Goal: Task Accomplishment & Management: Use online tool/utility

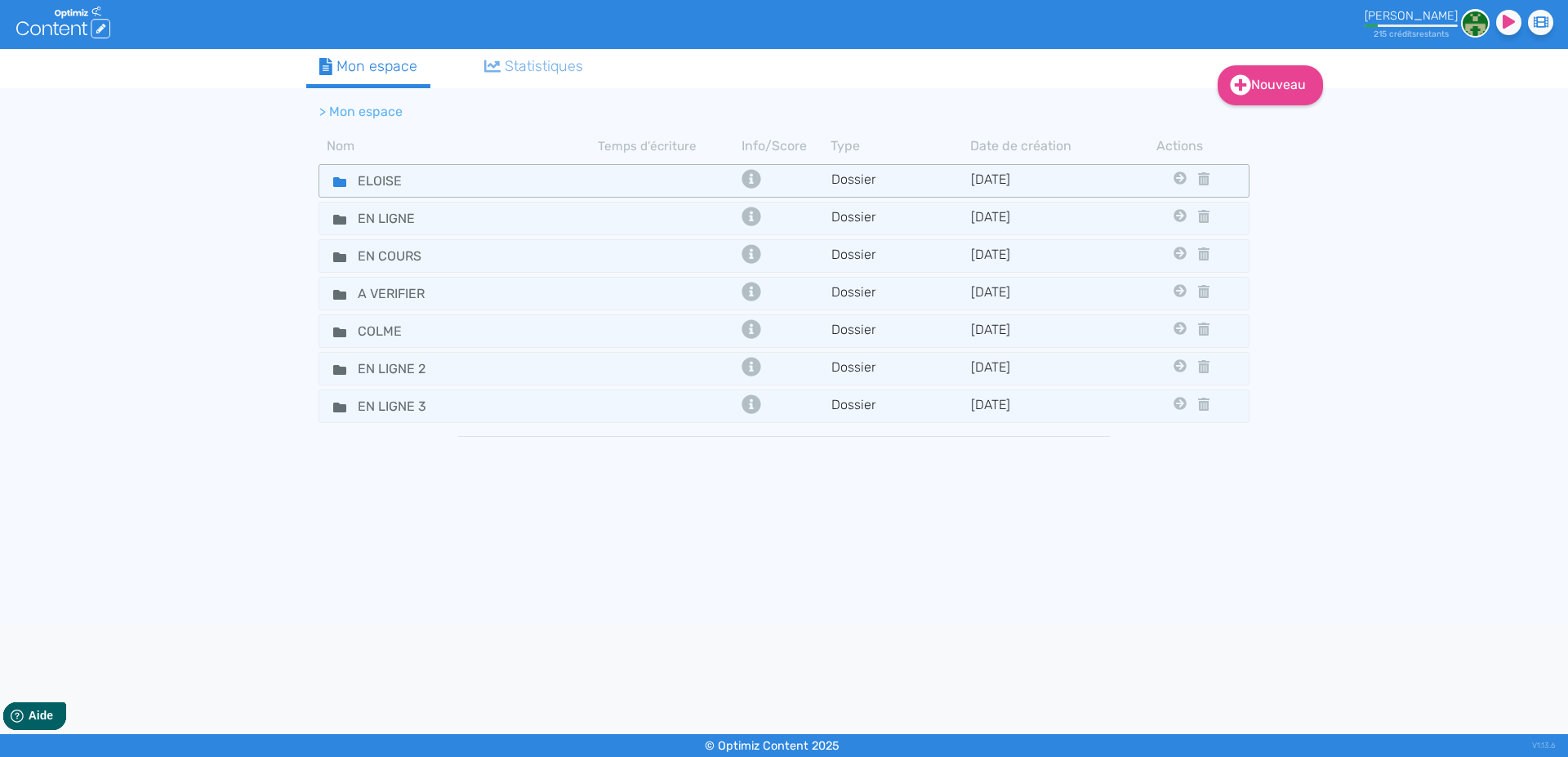
click at [337, 178] on icon at bounding box center [340, 182] width 13 height 9
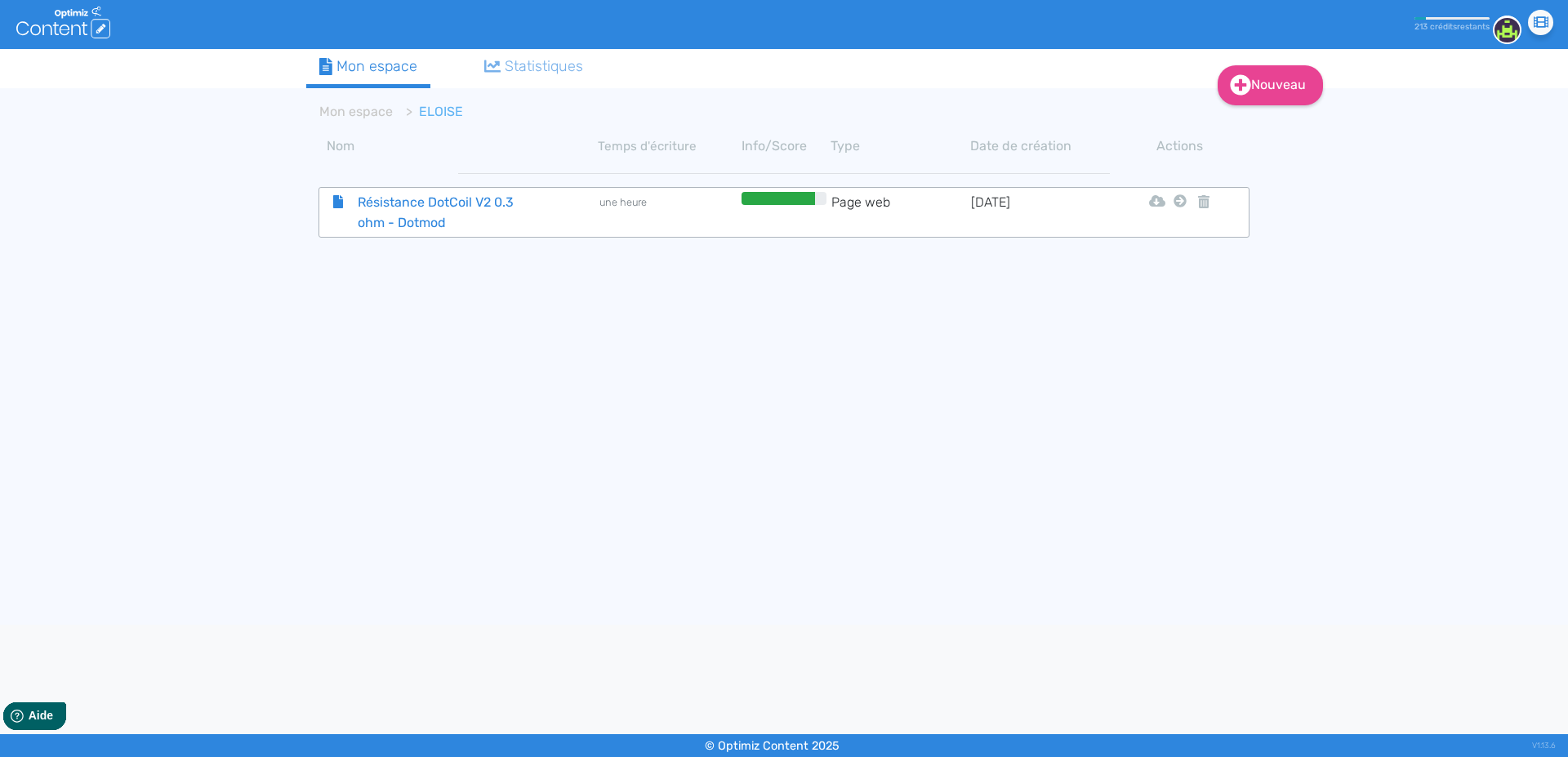
click at [445, 204] on span "Résistance DotCoil V2 0.3 ohm - Dotmod" at bounding box center [437, 212] width 184 height 40
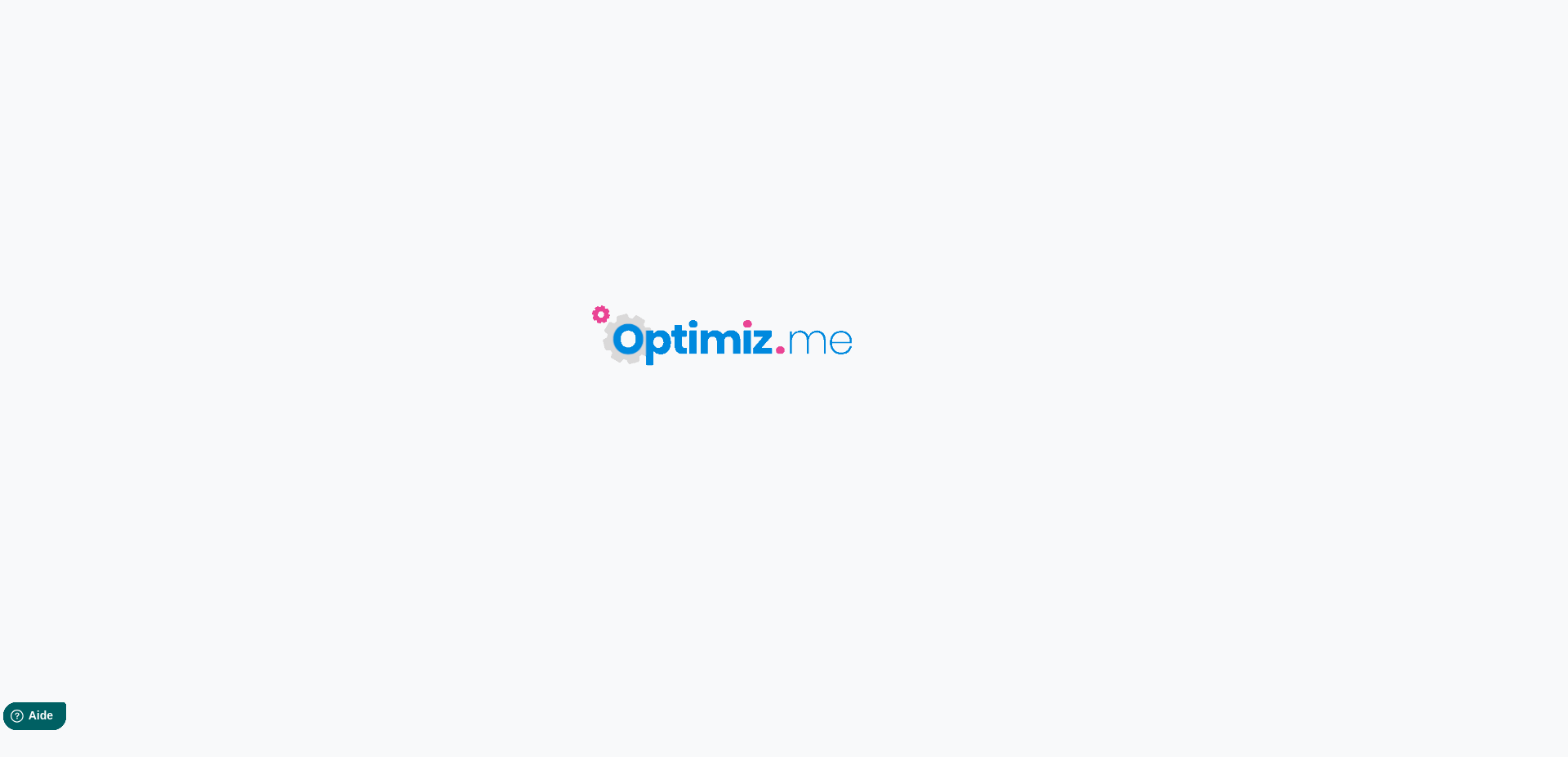
type input "Résistance DotCoil V2 0.3 ohm - Dotmod"
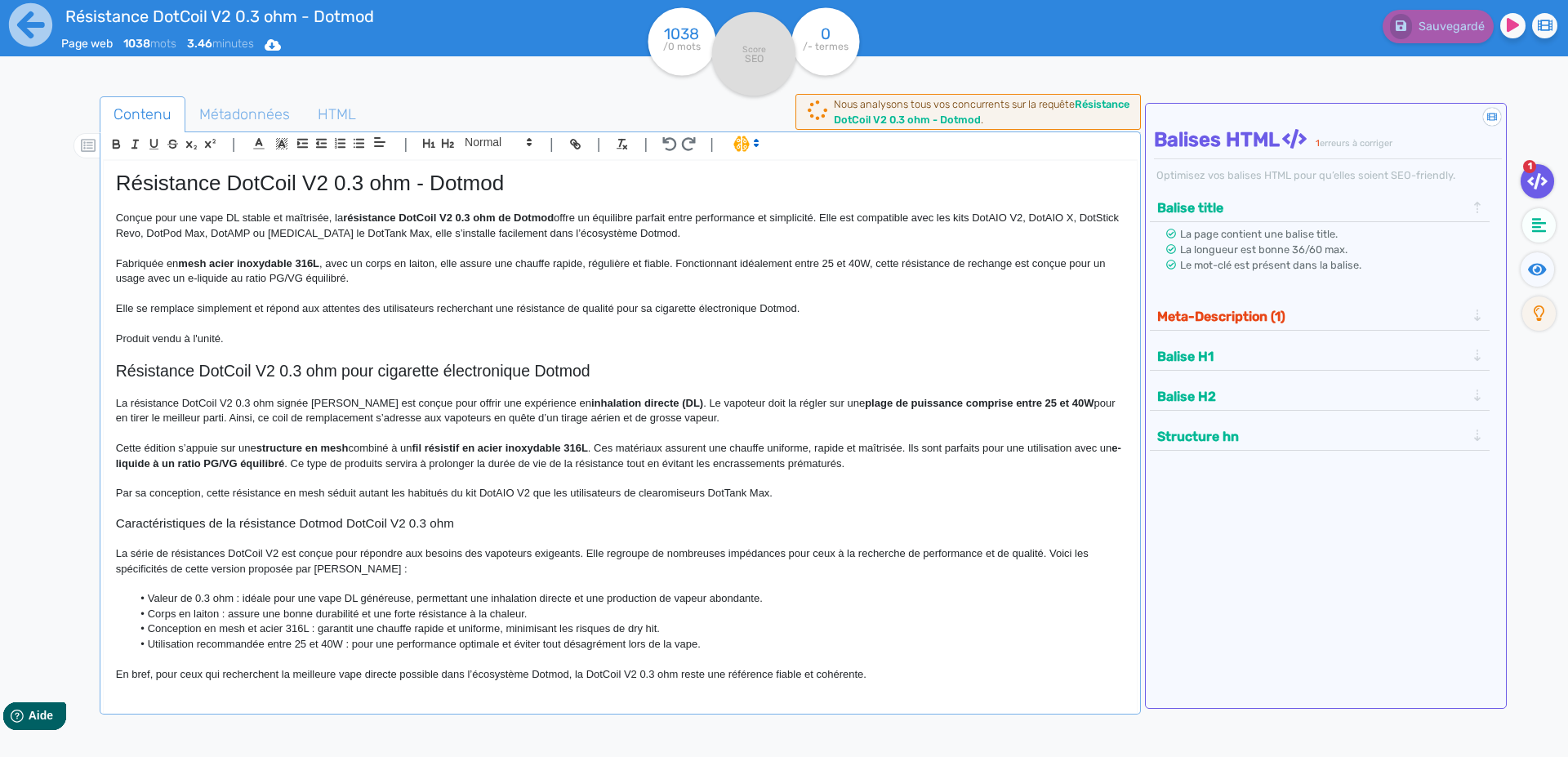
click at [349, 266] on p "Fabriquée en mesh acier inoxydable 316L , avec un corps en laiton, elle assure …" at bounding box center [620, 271] width 1009 height 30
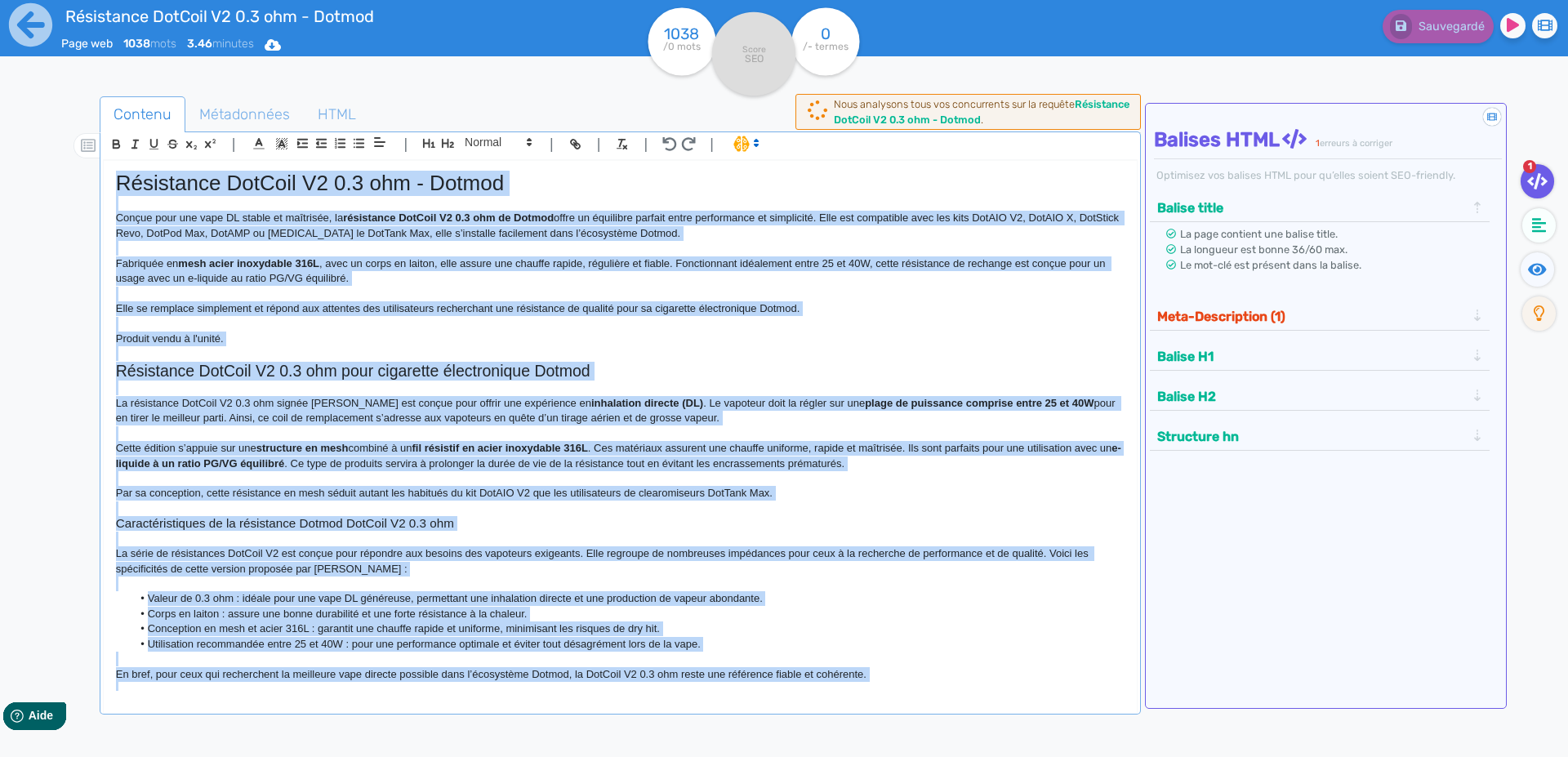
copy div "Loremipsum DolOrsi A6 3.4 con - Adipis Elitse doei tem inci UT labore et dolore…"
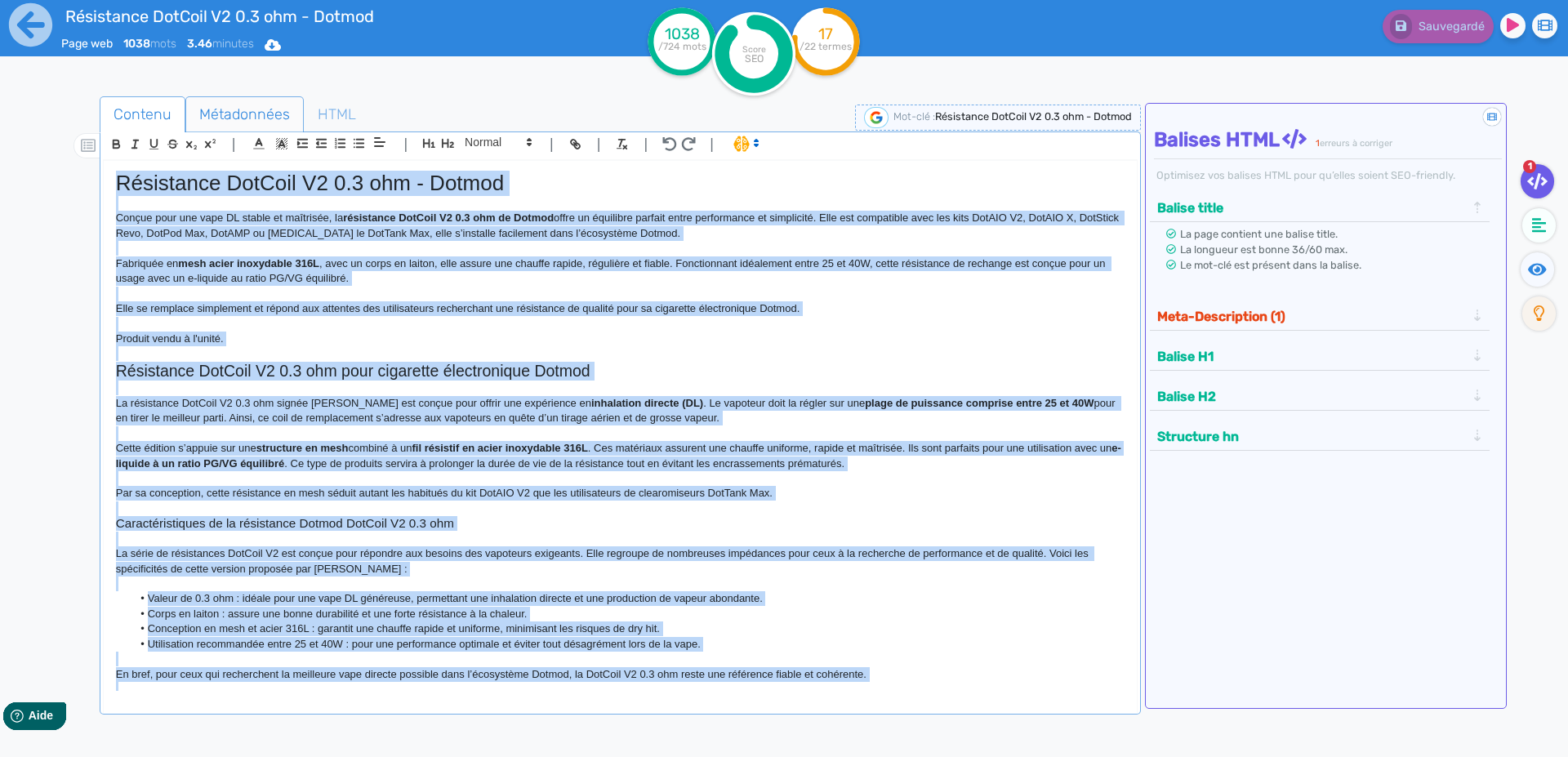
click at [214, 121] on span "Métadonnées" at bounding box center [245, 114] width 117 height 44
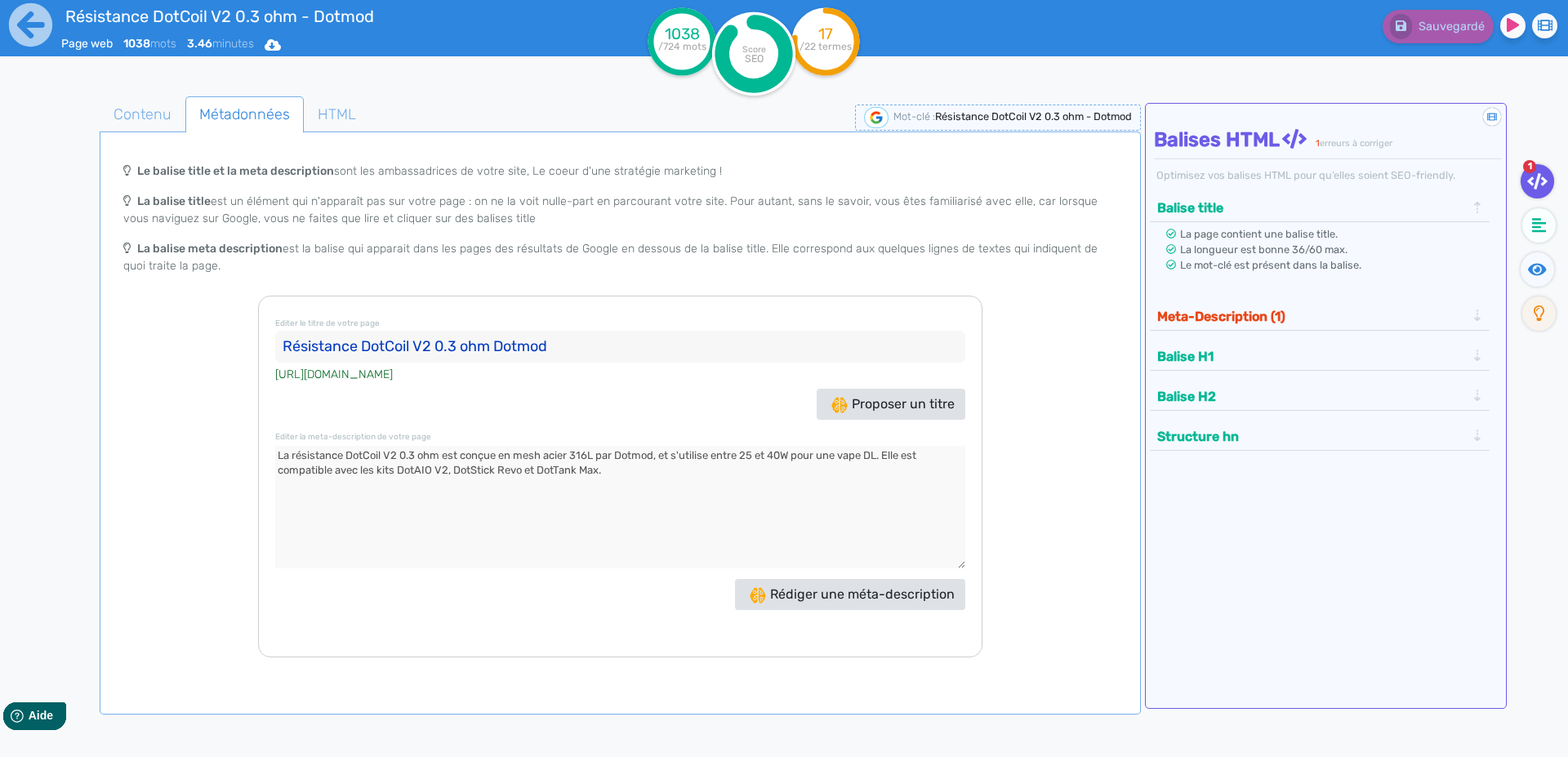
click at [296, 348] on input "Résistance DotCoil V2 0.3 ohm Dotmod" at bounding box center [620, 346] width 690 height 33
click at [341, 460] on textarea at bounding box center [620, 507] width 690 height 122
click at [36, 24] on icon at bounding box center [31, 25] width 45 height 45
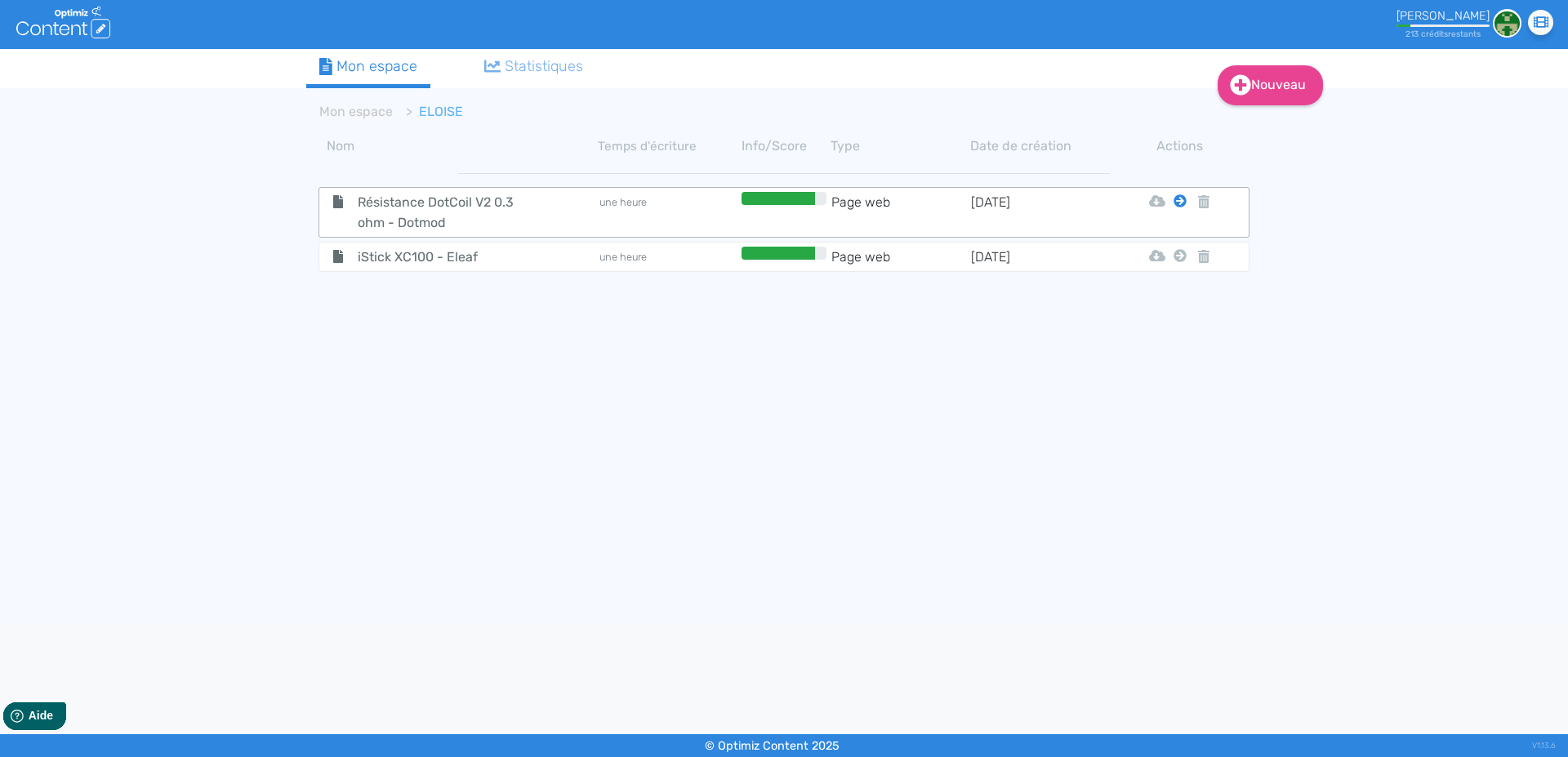
click at [1182, 199] on icon at bounding box center [1180, 201] width 13 height 13
click at [1176, 236] on button "Mon Espace" at bounding box center [1172, 242] width 140 height 26
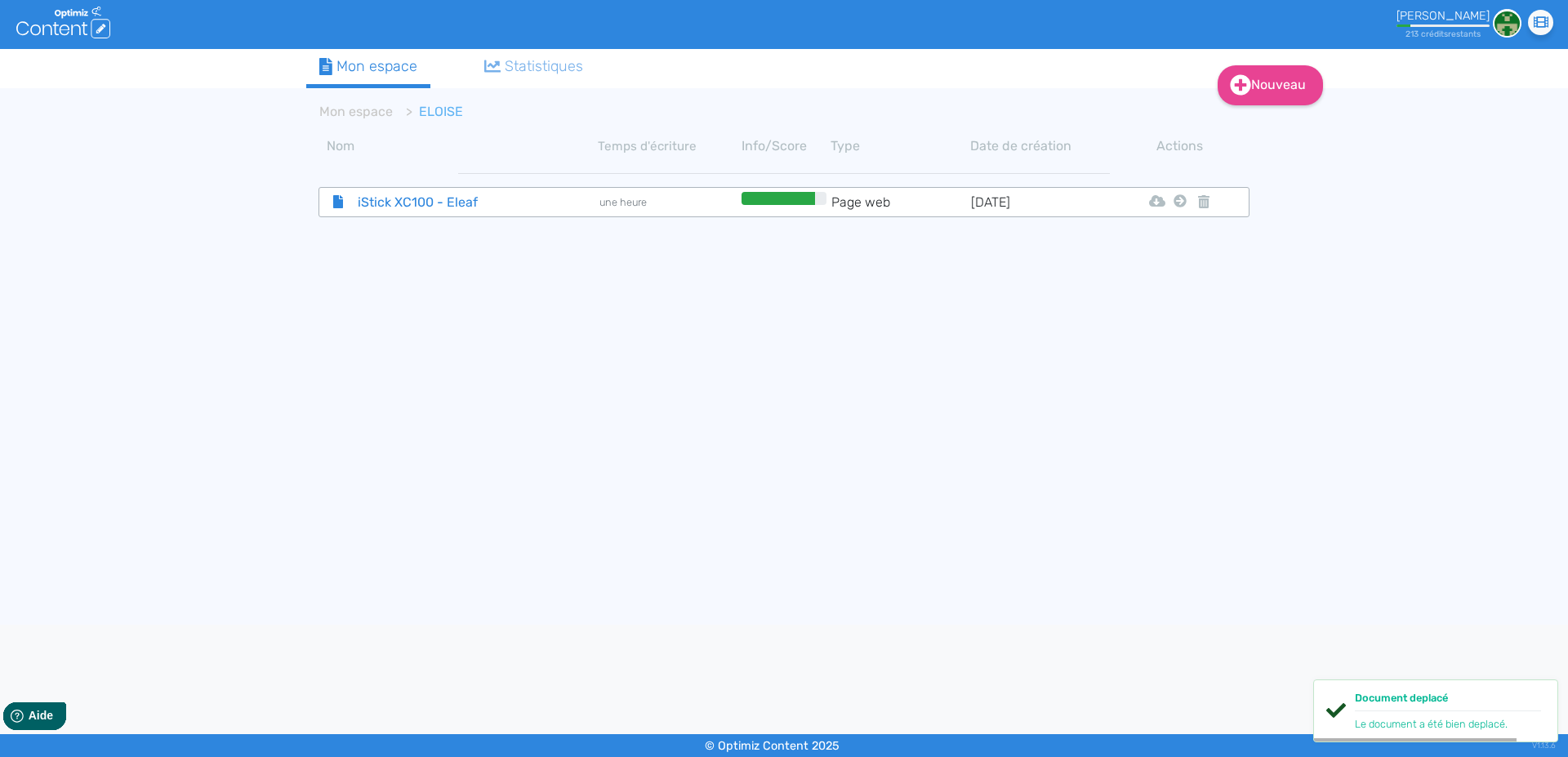
click at [383, 201] on span "iStick XC100 - Eleaf" at bounding box center [437, 202] width 184 height 21
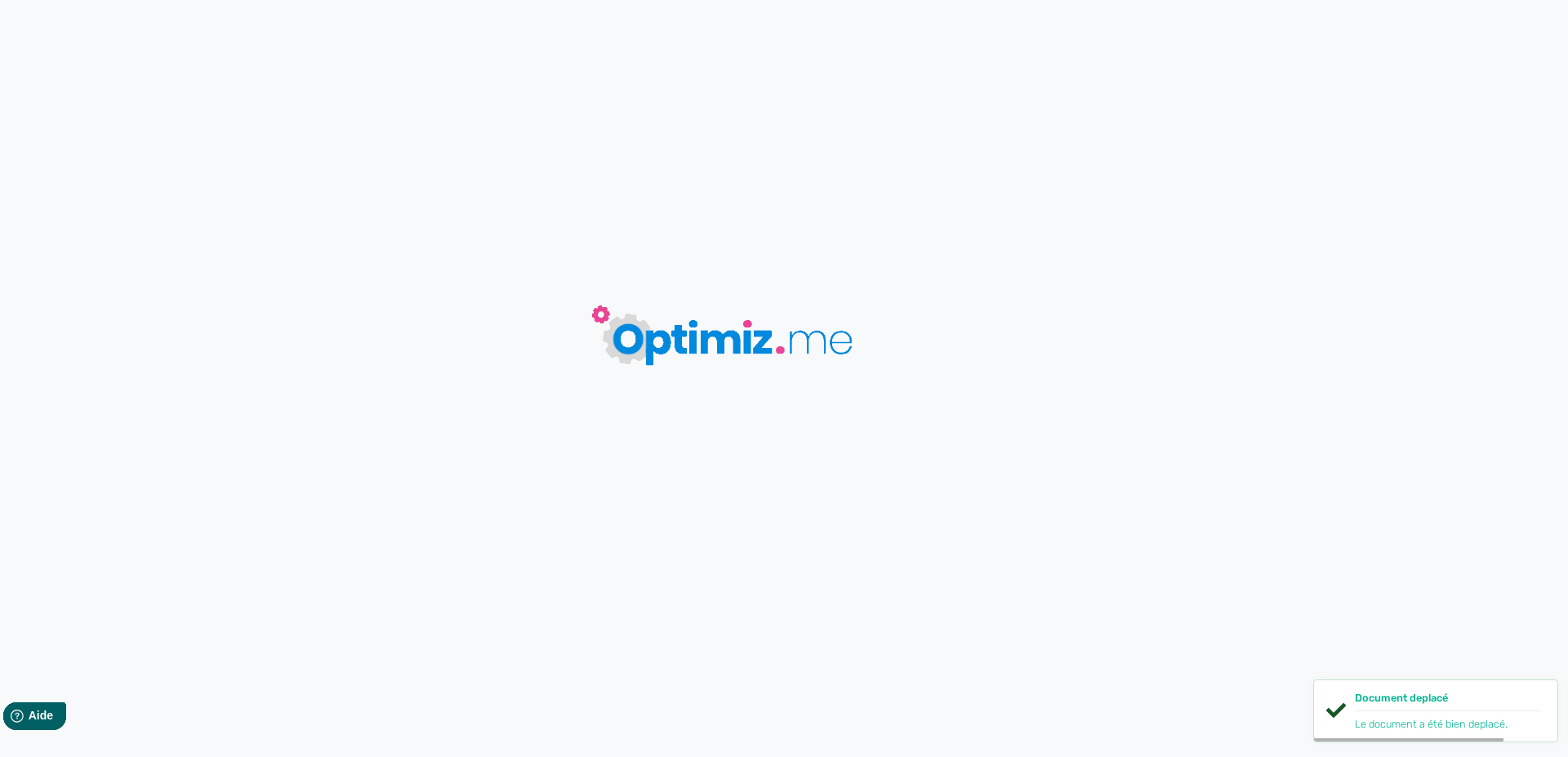
type input "iStick XC100 - Eleaf"
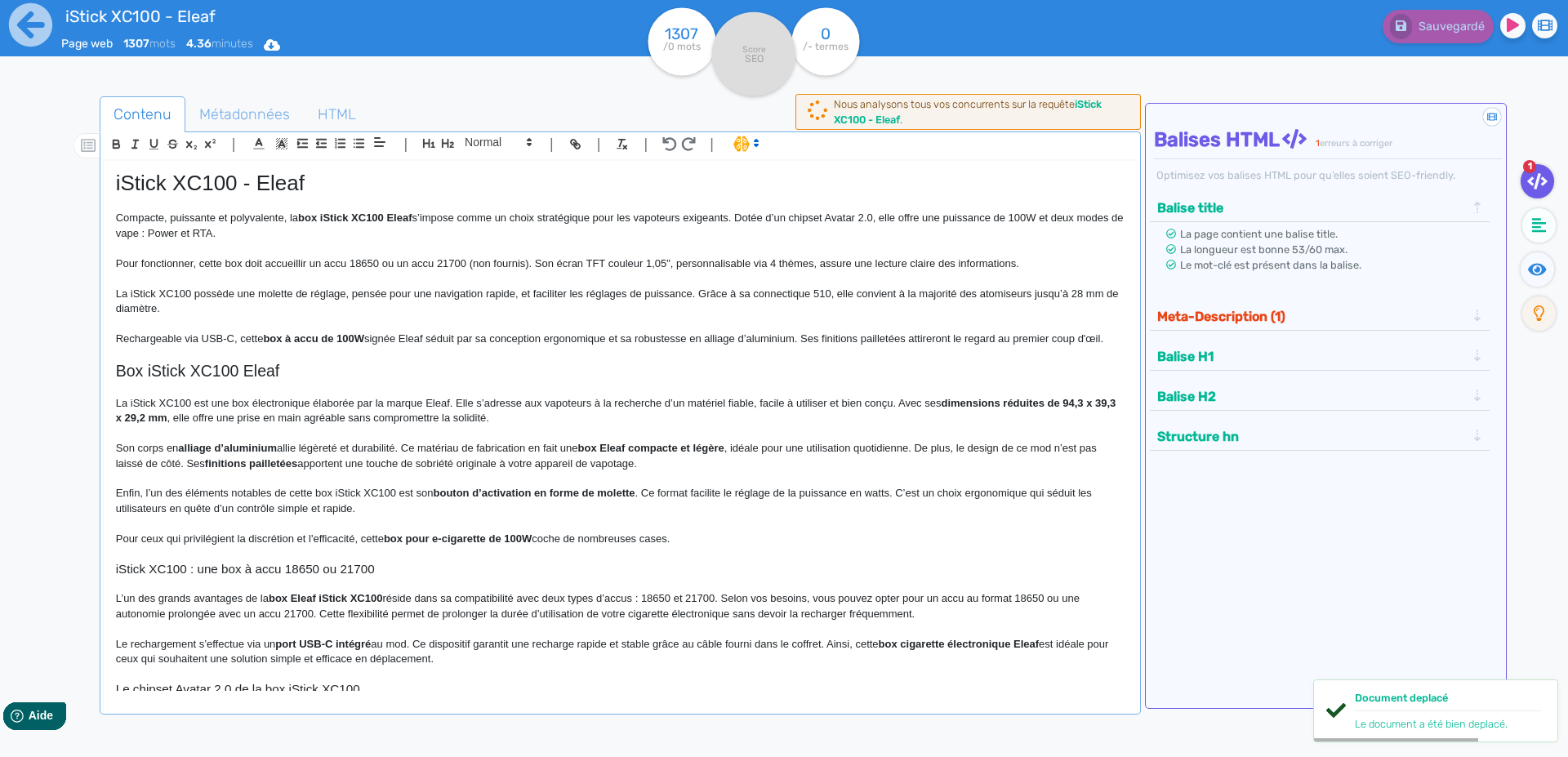
drag, startPoint x: 388, startPoint y: 285, endPoint x: 969, endPoint y: 21, distance: 638.2
click at [392, 282] on p at bounding box center [620, 279] width 1009 height 15
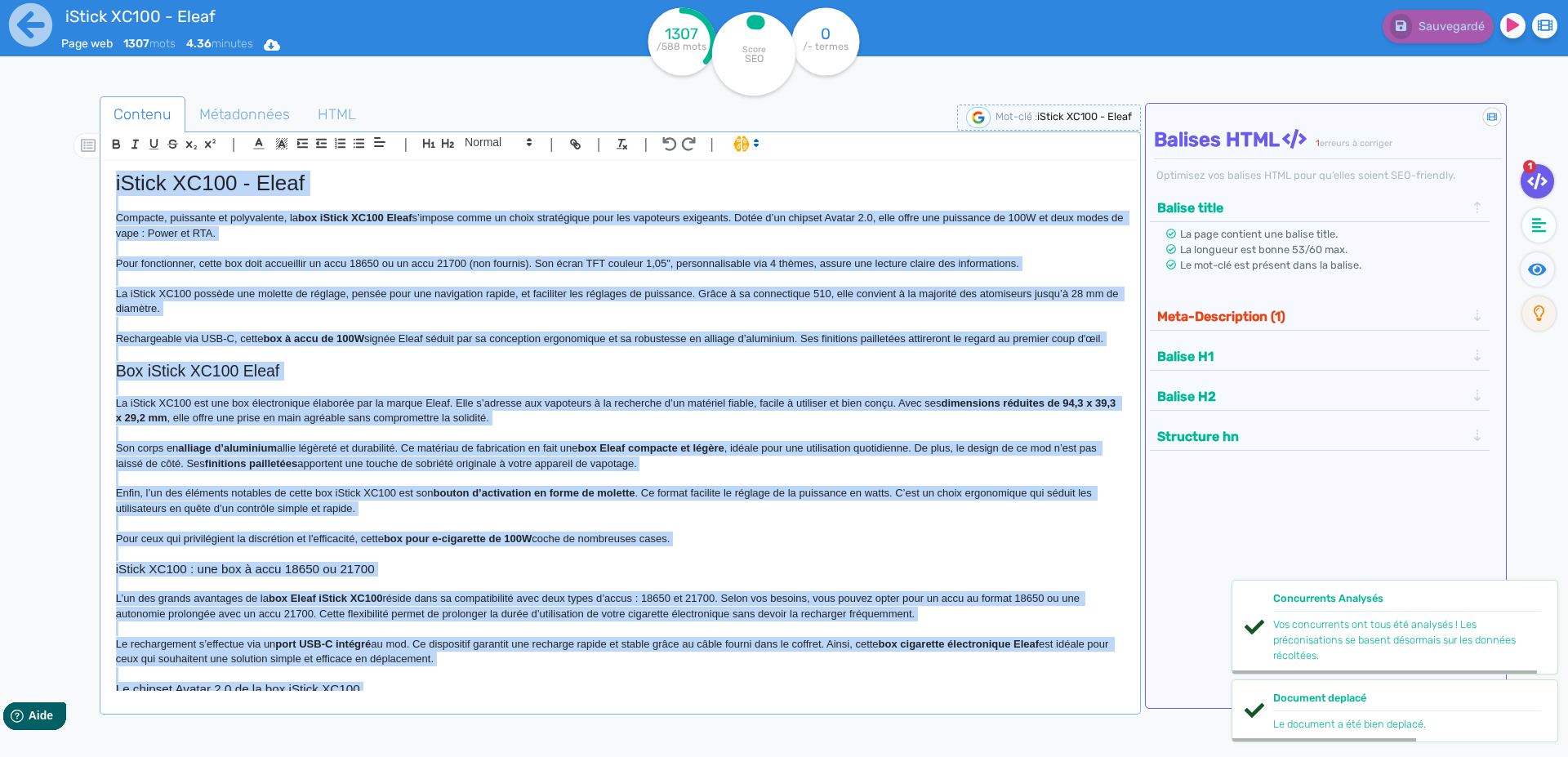
copy div "lOremi DO839 - Sitam Consecte, adipiscin el seddoeiusmo, te inc uTlabo ET841 Do…"
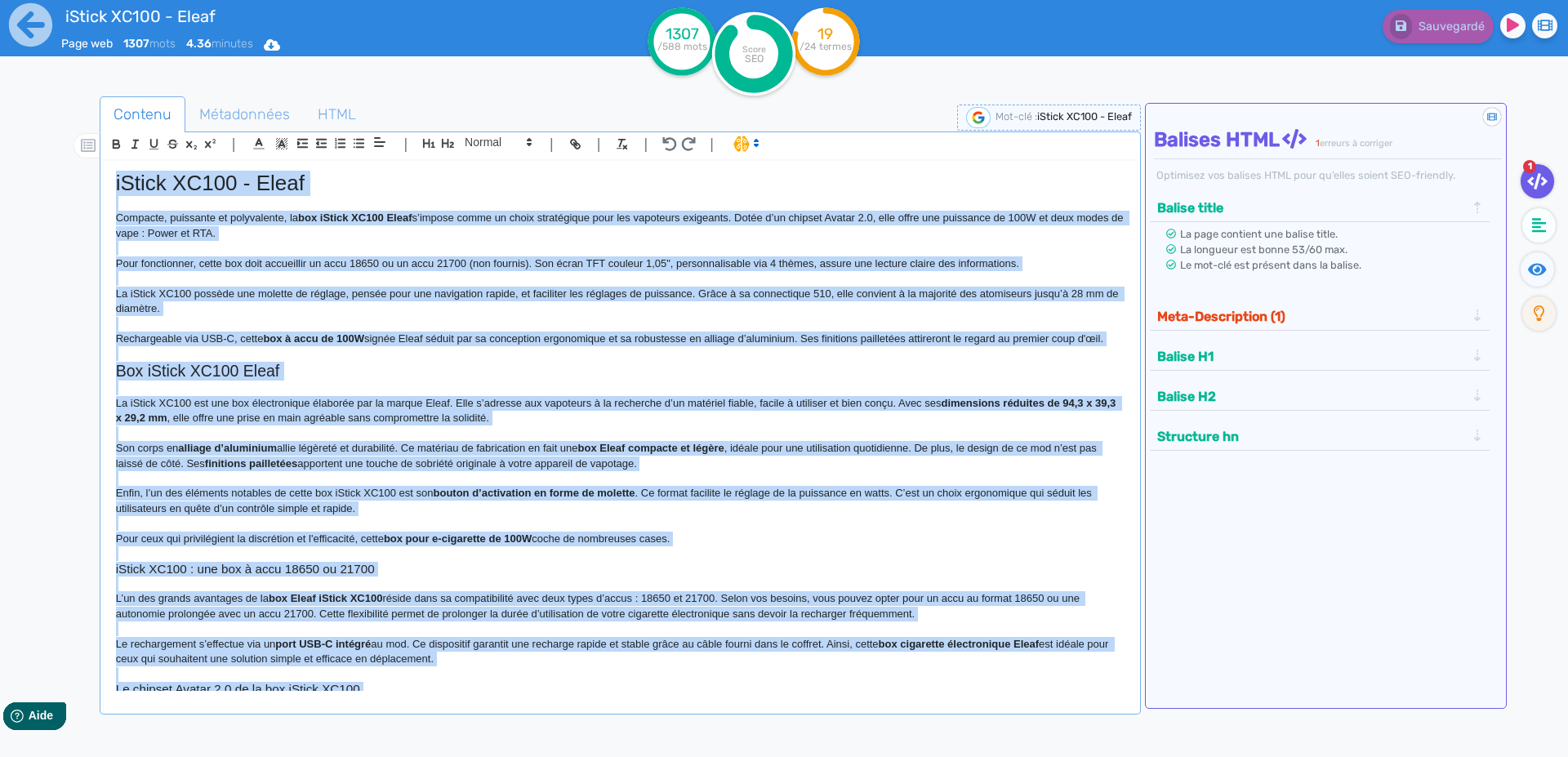
click at [573, 268] on p "Pour fonctionner, cette box doit accueillir un accu 18650 ou un accu 21700 (non…" at bounding box center [620, 264] width 1009 height 15
copy div "lOremi DO839 - Sitam Consecte, adipiscin el seddoeiusmo, te inc uTlabo ET841 Do…"
click at [212, 114] on span "Métadonnées" at bounding box center [245, 114] width 117 height 44
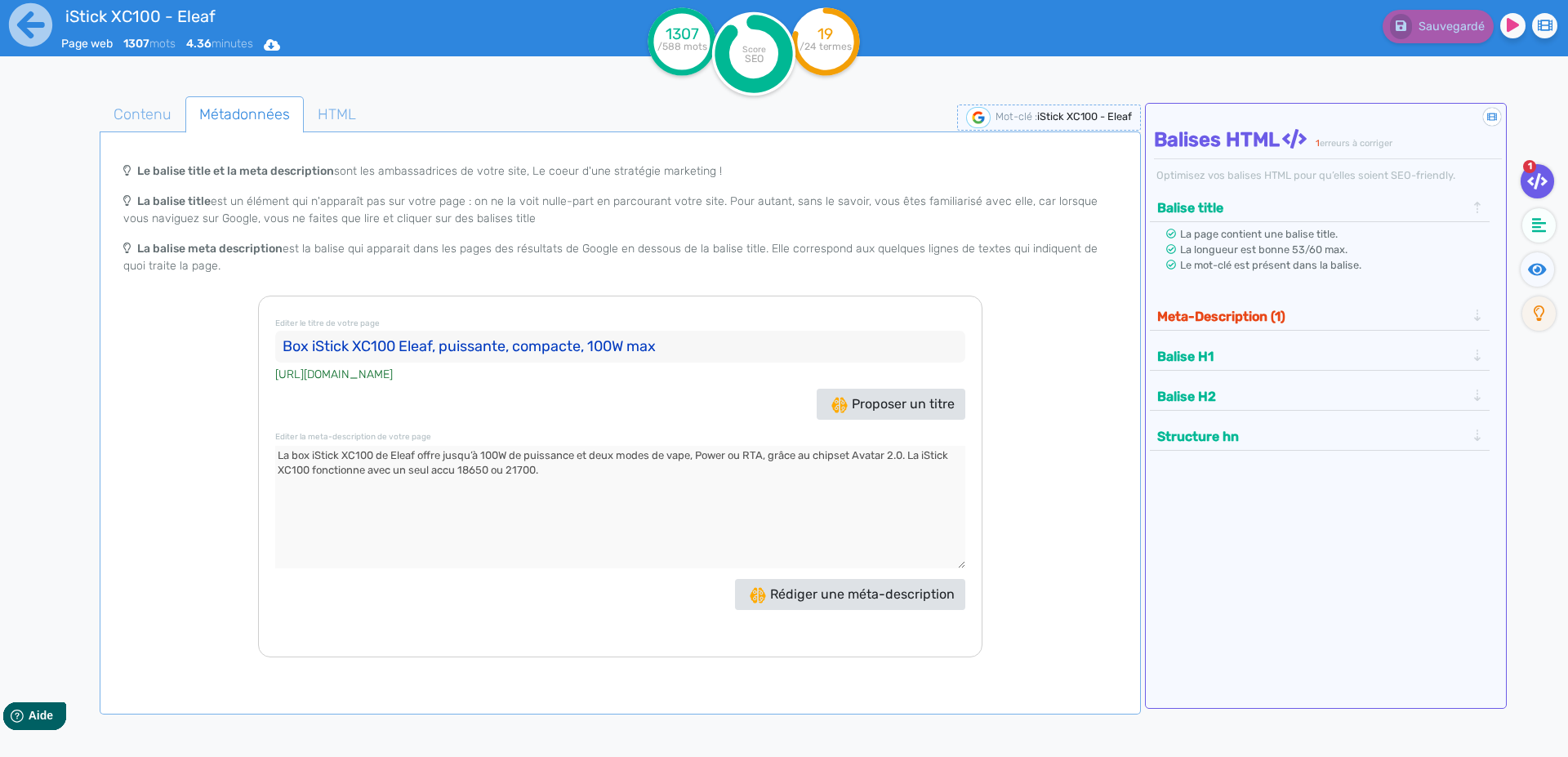
click at [295, 341] on input "Box iStick XC100 Eleaf, puissante, compacte, 100W max" at bounding box center [620, 346] width 690 height 33
click at [283, 454] on textarea at bounding box center [620, 507] width 690 height 122
drag, startPoint x: 122, startPoint y: 125, endPoint x: 127, endPoint y: 137, distance: 13.0
click at [122, 124] on span "Contenu" at bounding box center [142, 114] width 84 height 44
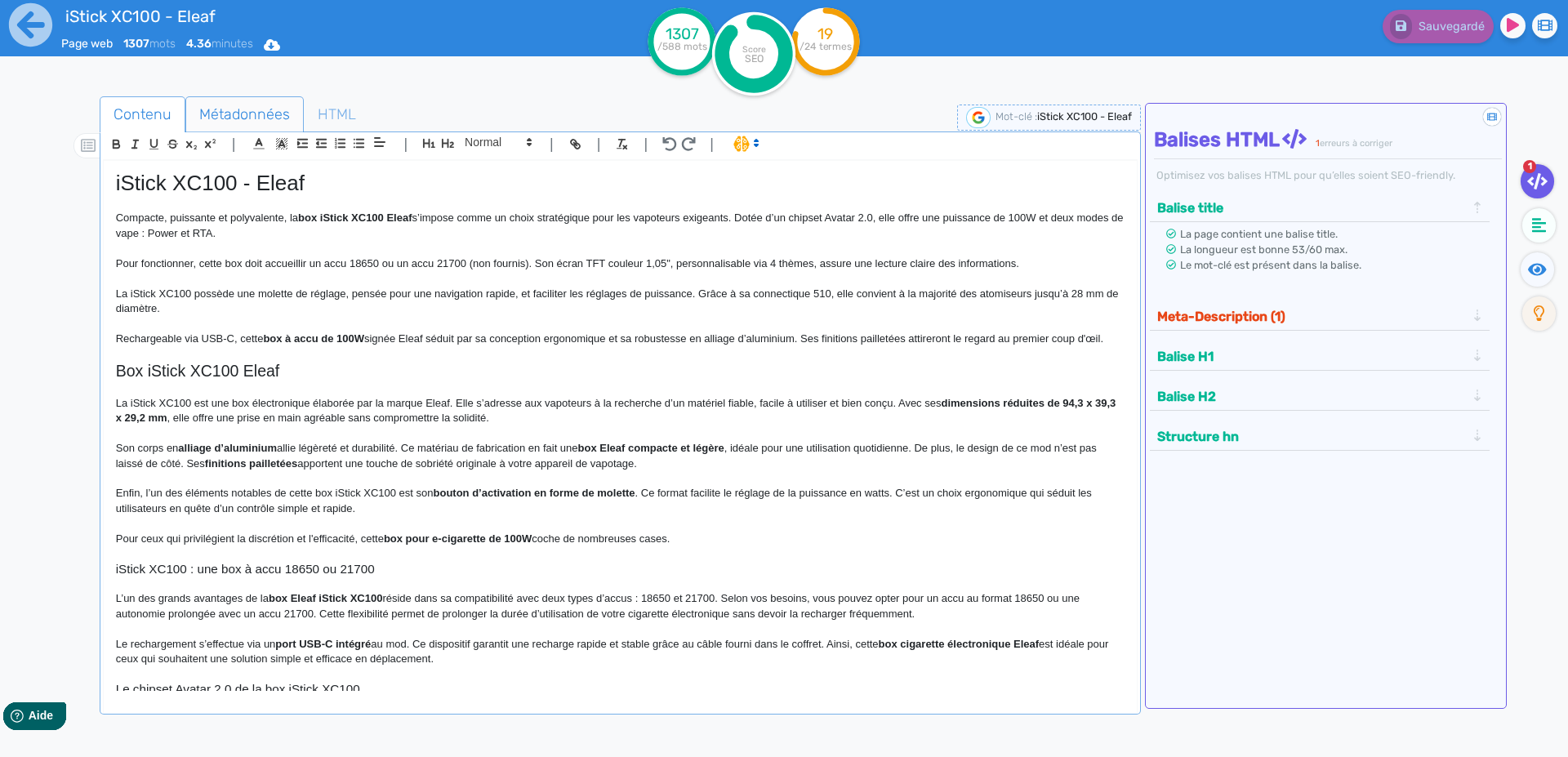
click at [229, 119] on span "Métadonnées" at bounding box center [245, 114] width 117 height 44
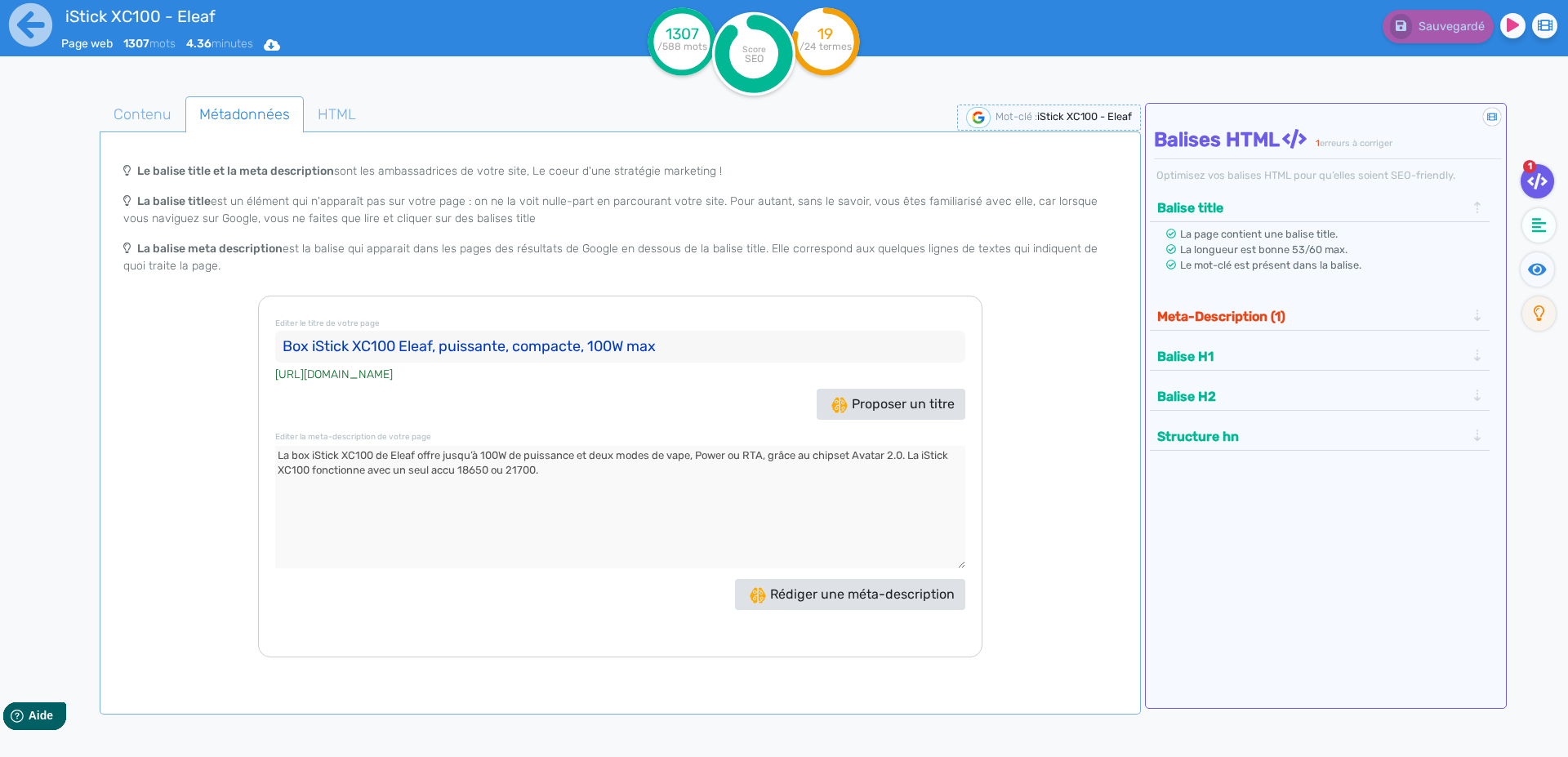
click at [293, 342] on input "Box iStick XC100 Eleaf, puissante, compacte, 100W max" at bounding box center [620, 346] width 690 height 33
click at [24, 31] on icon at bounding box center [31, 25] width 45 height 45
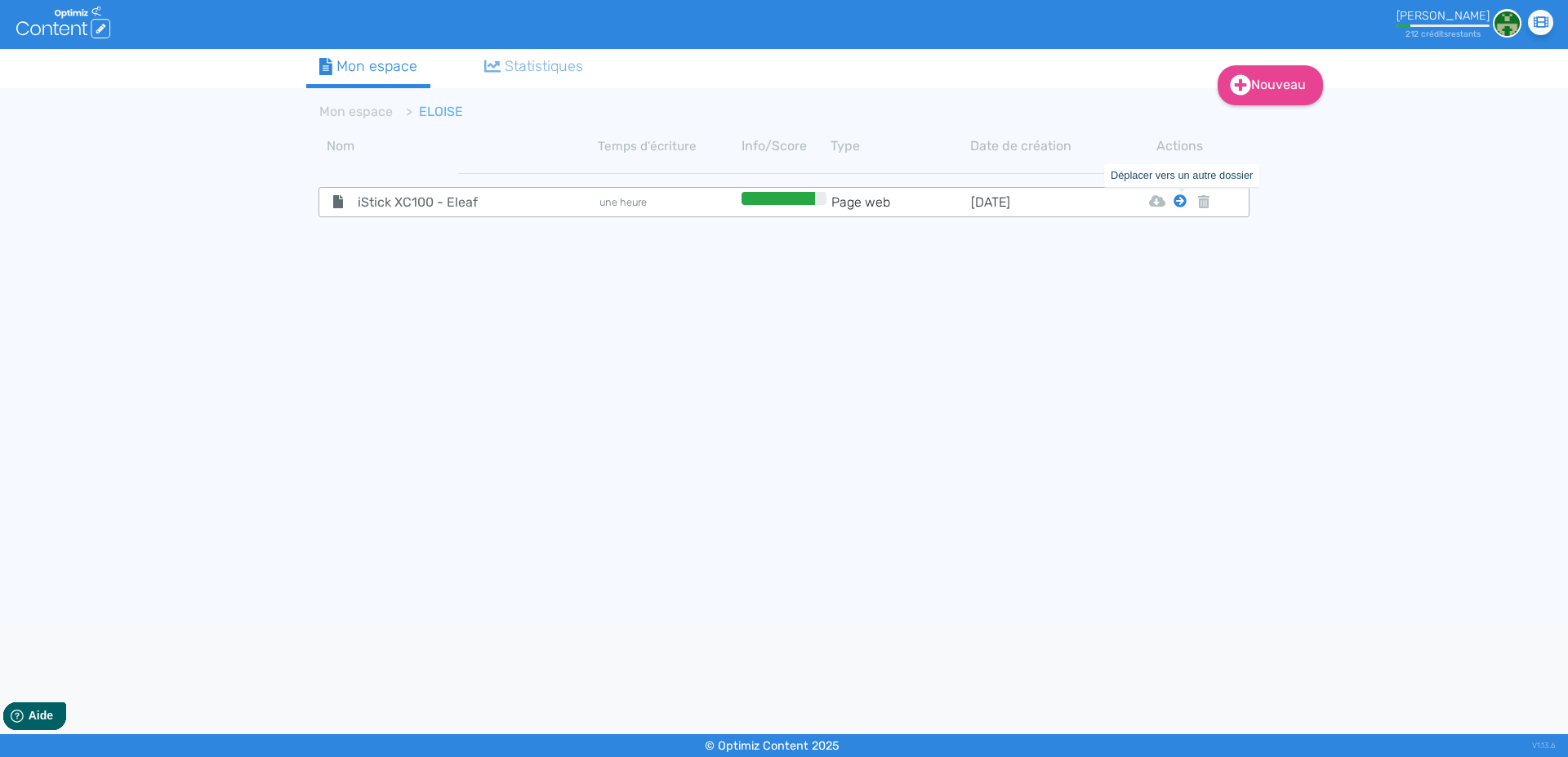
click at [1176, 200] on icon at bounding box center [1180, 201] width 13 height 13
click at [1167, 244] on tbody "iStick XC100 - Eleaf une heure Page web [DATE] Html Pdf Word Mon Espace" at bounding box center [784, 387] width 955 height 454
click at [1174, 204] on icon at bounding box center [1180, 201] width 13 height 13
click at [1173, 242] on button "Mon Espace" at bounding box center [1172, 242] width 140 height 26
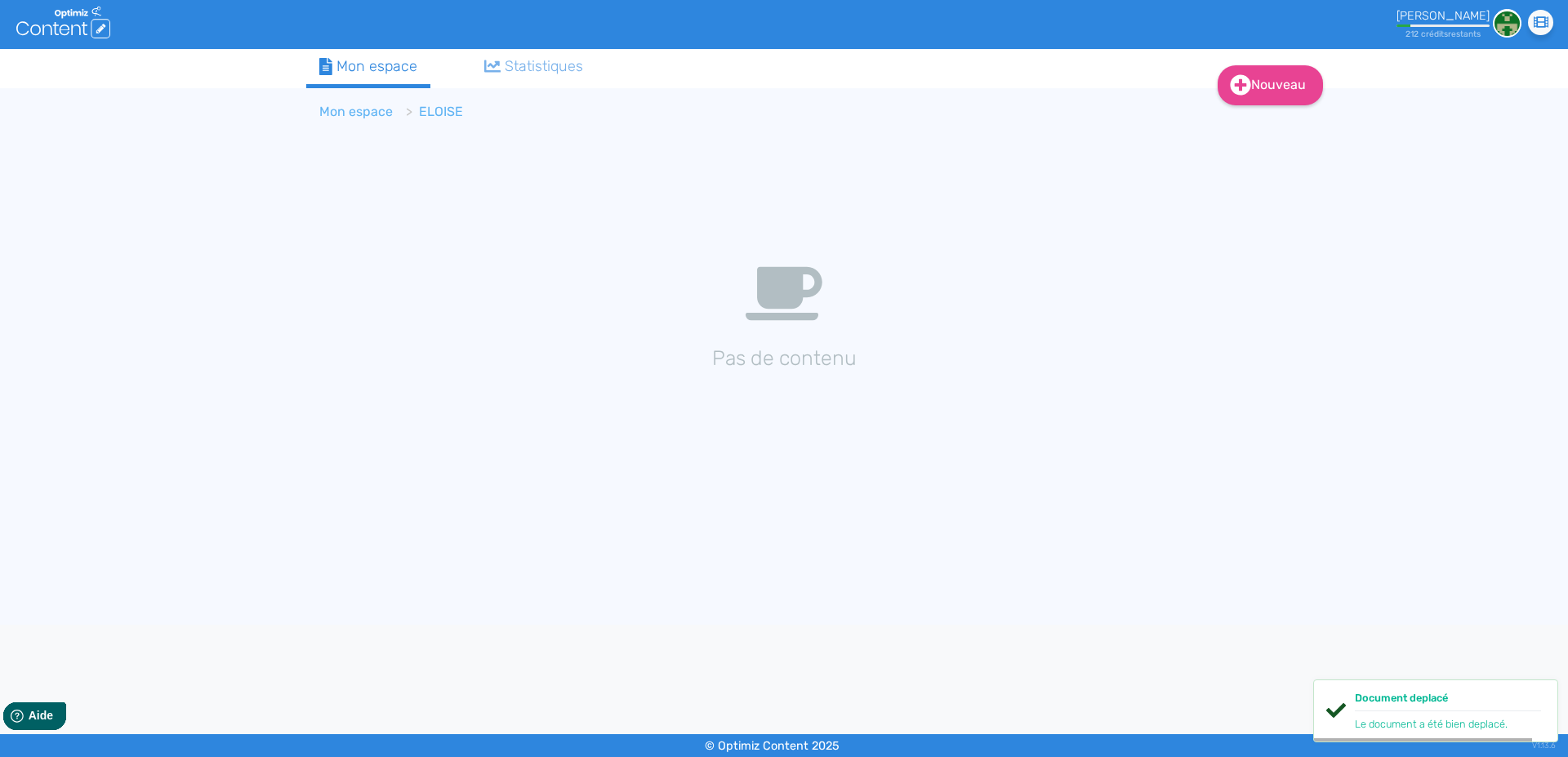
click at [341, 115] on link "Mon espace" at bounding box center [356, 111] width 73 height 15
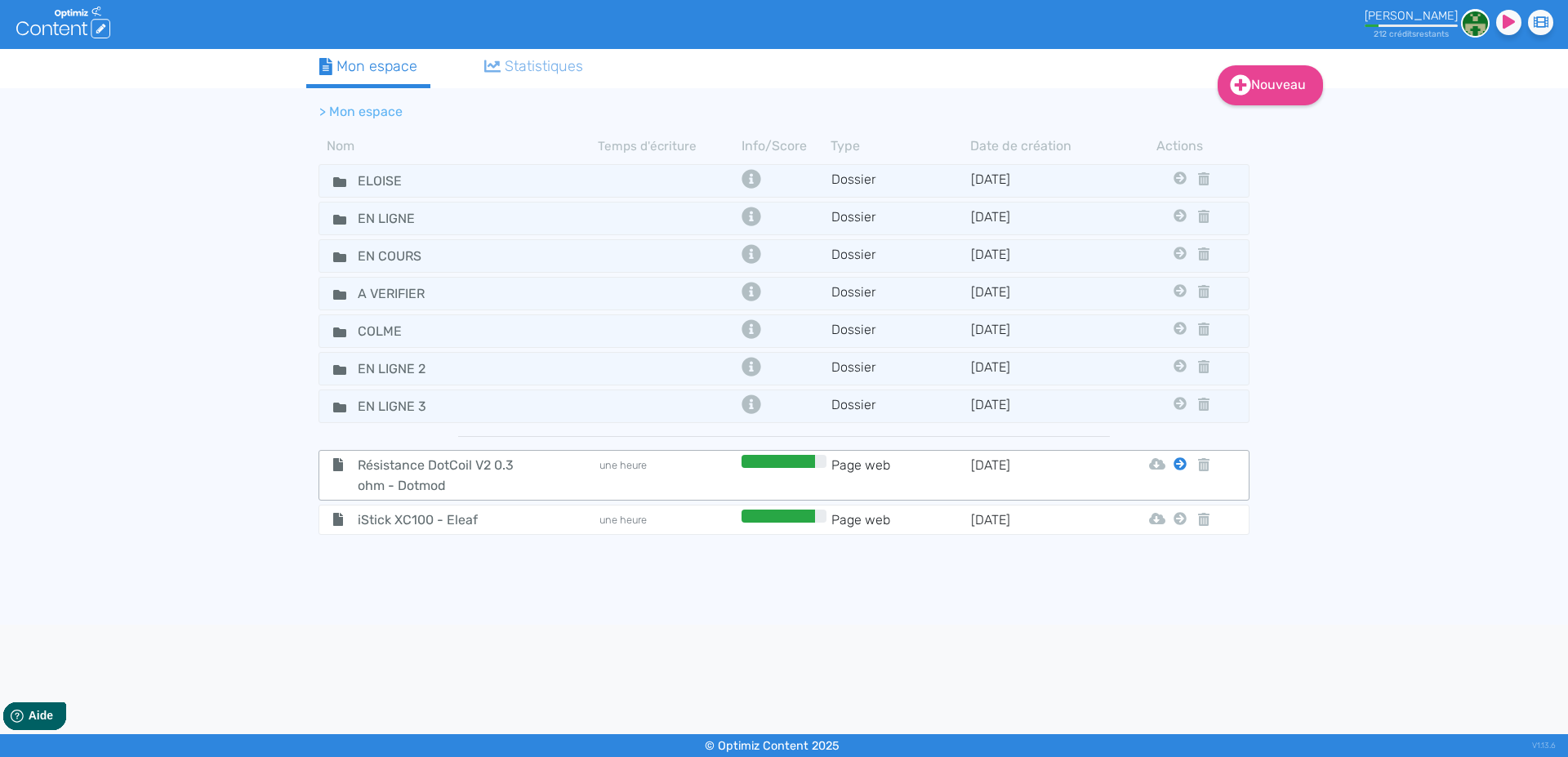
click at [1177, 466] on icon at bounding box center [1180, 464] width 13 height 13
click at [1166, 660] on button "En Ligne 3" at bounding box center [1167, 661] width 131 height 26
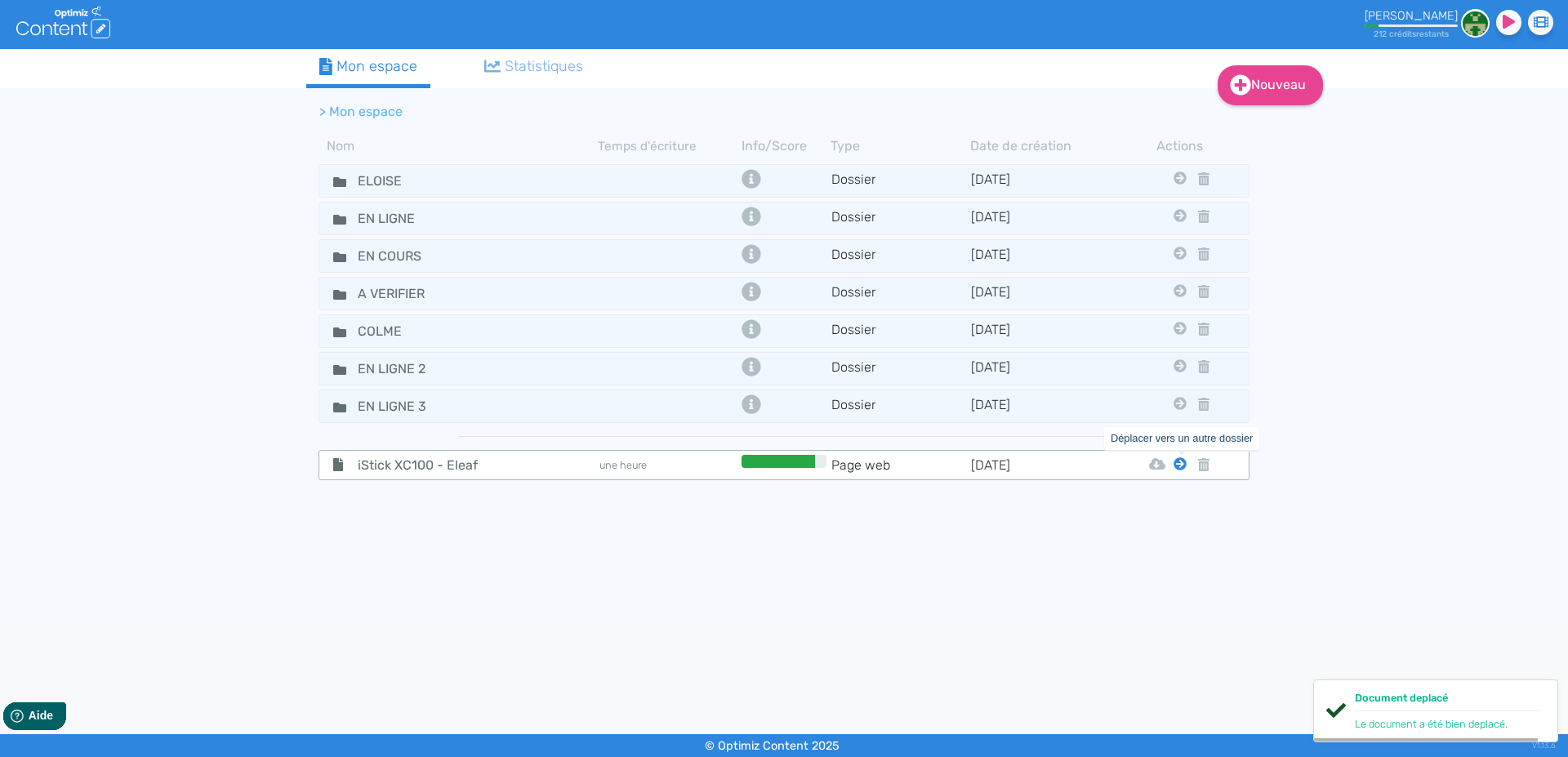
click at [1177, 470] on icon at bounding box center [1180, 464] width 13 height 13
click at [1172, 660] on button "En Ligne 3" at bounding box center [1167, 661] width 131 height 26
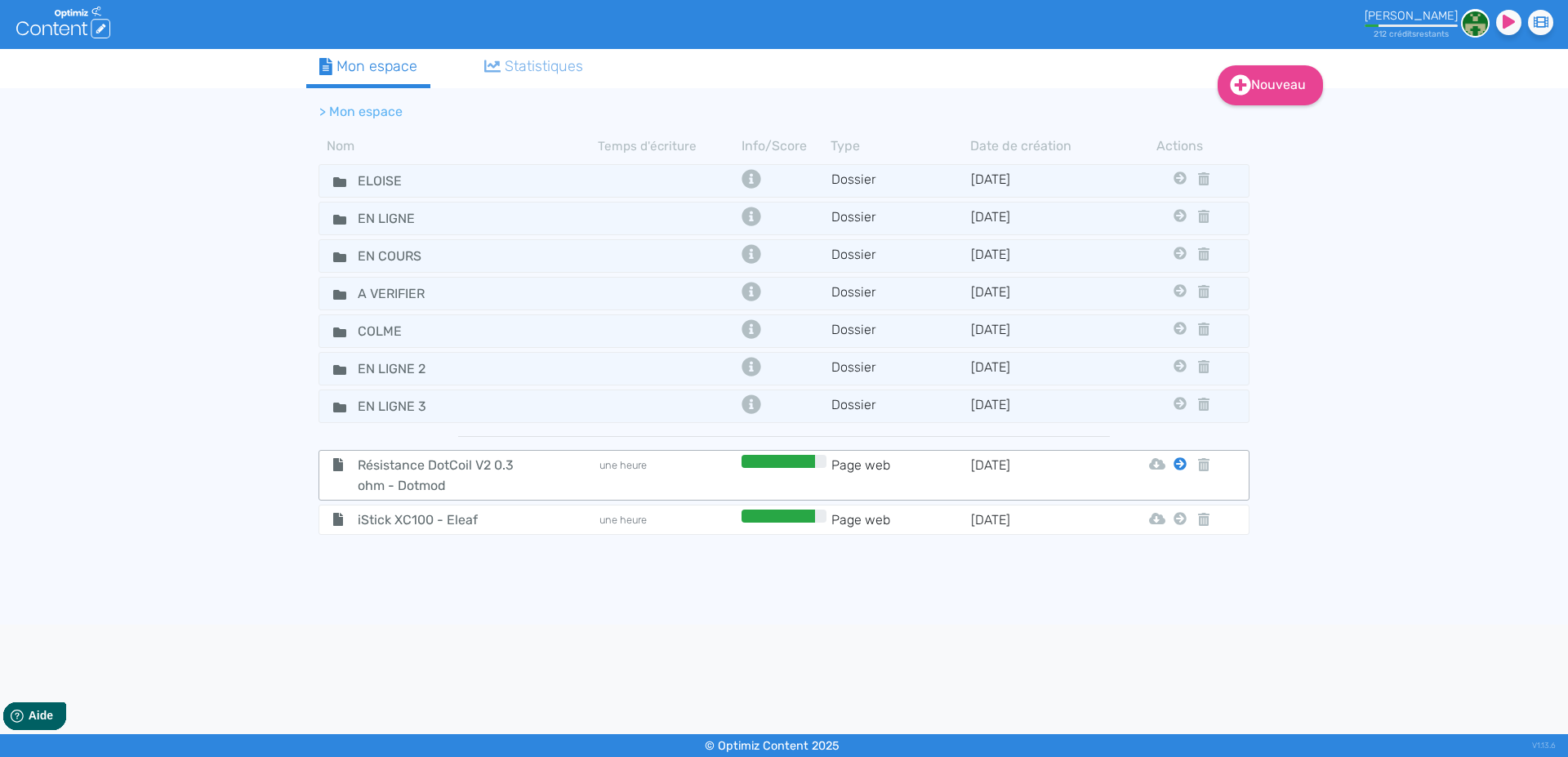
click at [1180, 466] on icon at bounding box center [1180, 464] width 13 height 13
click at [1175, 661] on button "En Ligne 3" at bounding box center [1167, 661] width 131 height 26
click at [1177, 469] on icon at bounding box center [1180, 464] width 13 height 13
click at [1188, 653] on button "En Ligne 3" at bounding box center [1167, 661] width 131 height 26
click at [1176, 468] on icon at bounding box center [1180, 464] width 13 height 13
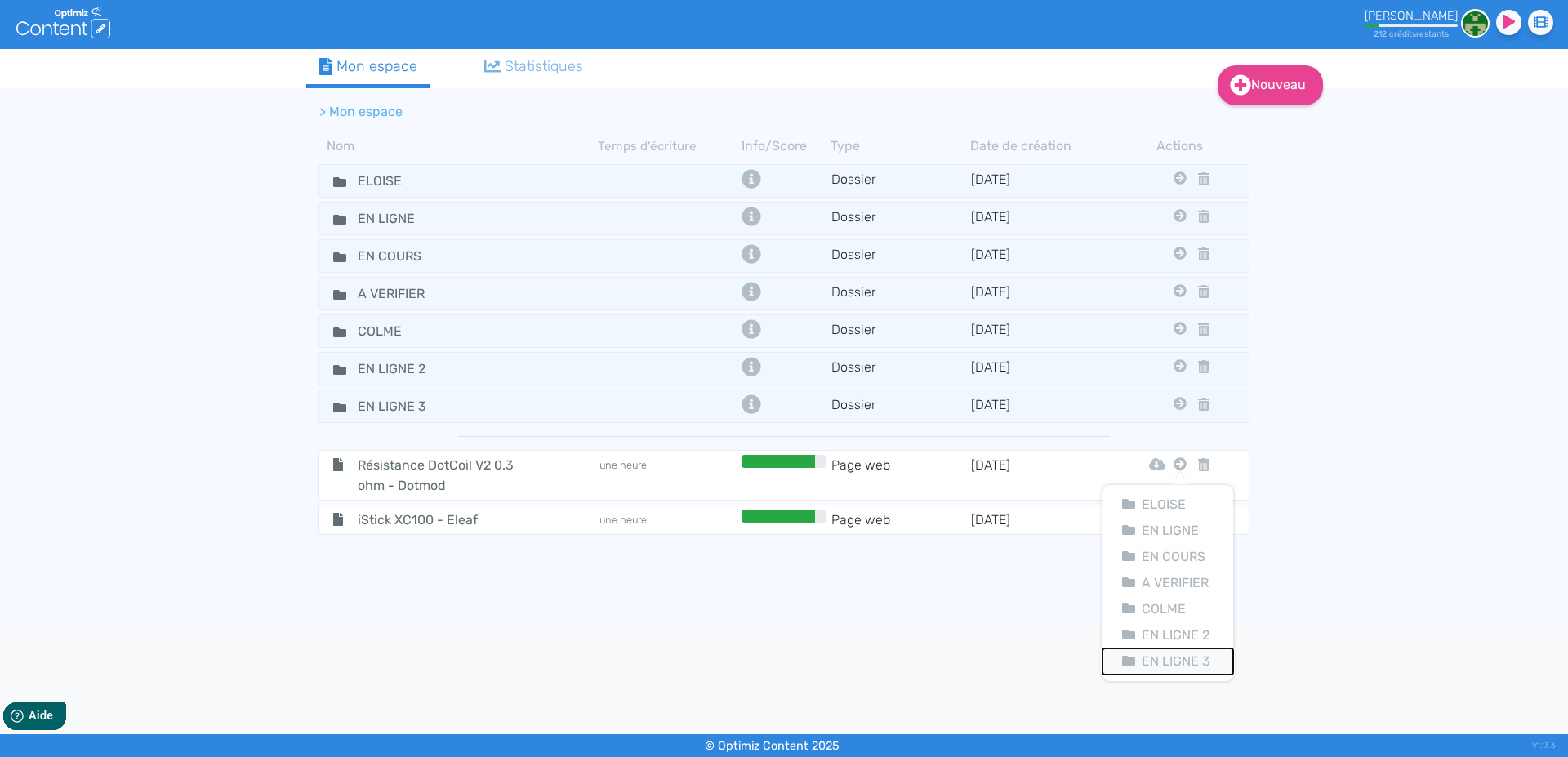
drag, startPoint x: 1184, startPoint y: 660, endPoint x: 1183, endPoint y: 647, distance: 13.0
click at [1184, 658] on button "En Ligne 3" at bounding box center [1167, 661] width 131 height 26
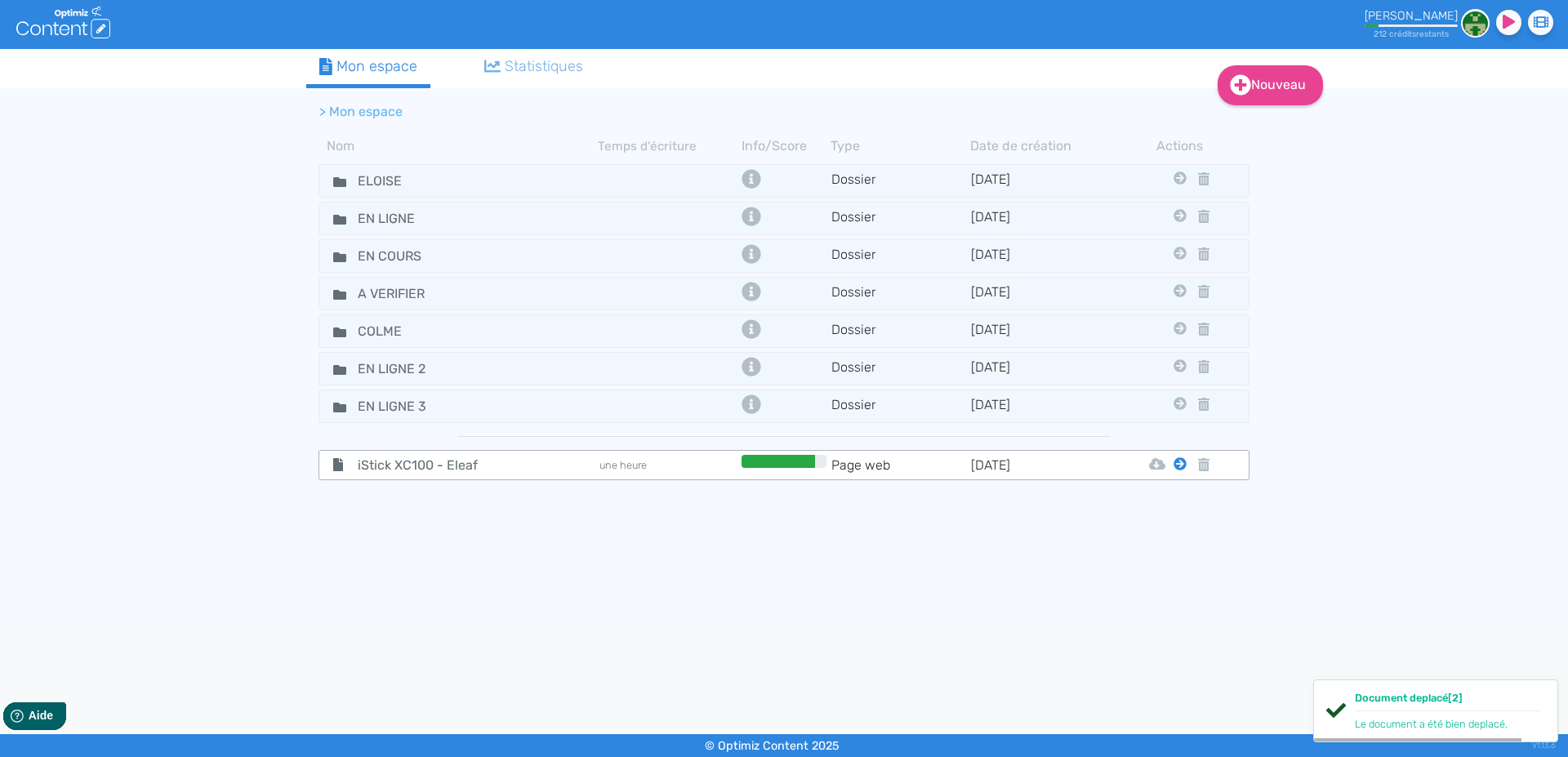
click at [1175, 465] on icon at bounding box center [1180, 464] width 13 height 13
click at [1178, 658] on button "En Ligne 3" at bounding box center [1167, 661] width 131 height 26
